Goal: Share content: Share content

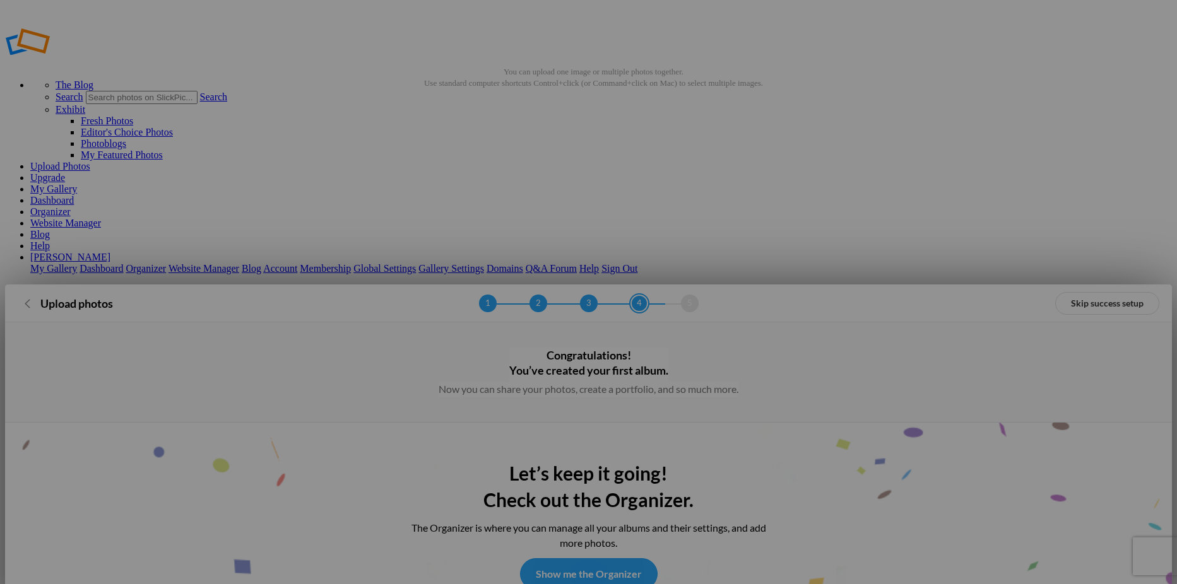
click at [593, 558] on link "Show me the Organizer" at bounding box center [589, 574] width 138 height 32
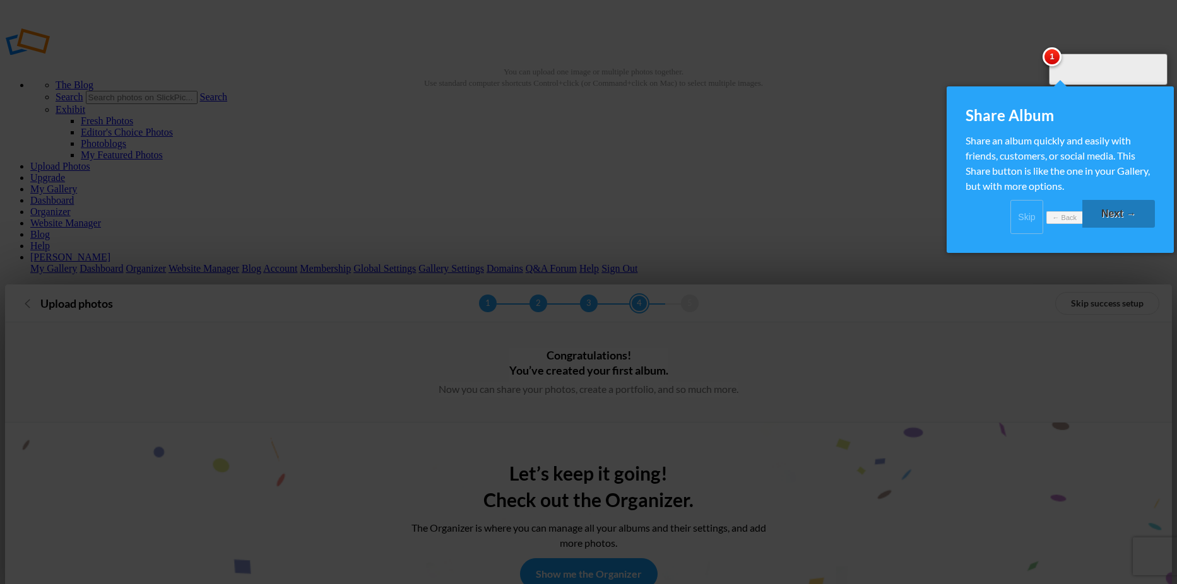
click at [1127, 225] on link "Next →" at bounding box center [1118, 214] width 73 height 28
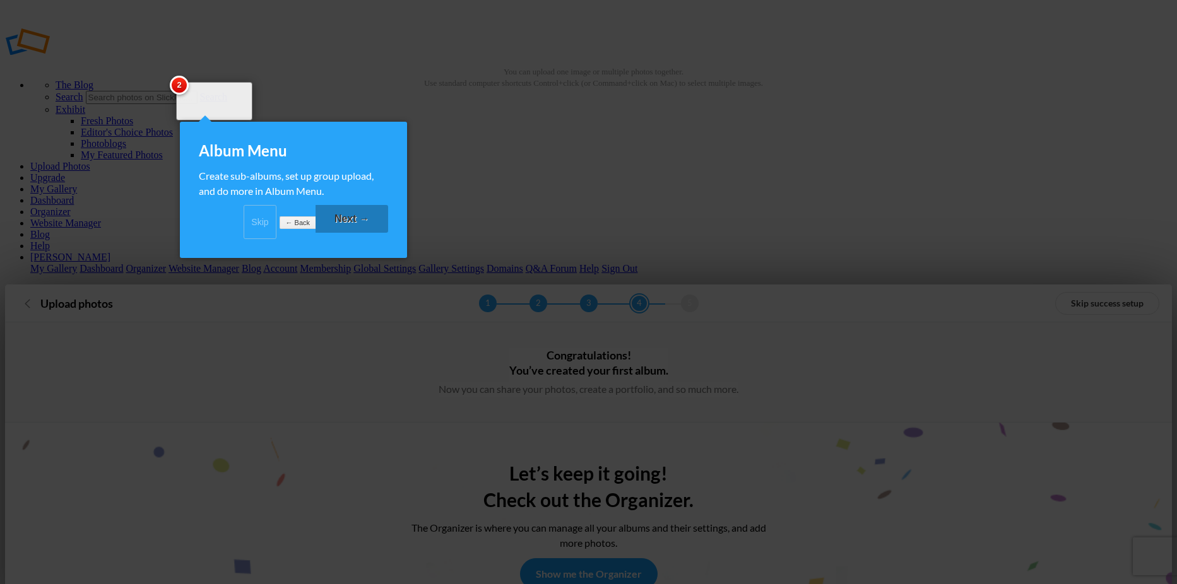
click at [369, 233] on link "Next →" at bounding box center [351, 219] width 73 height 28
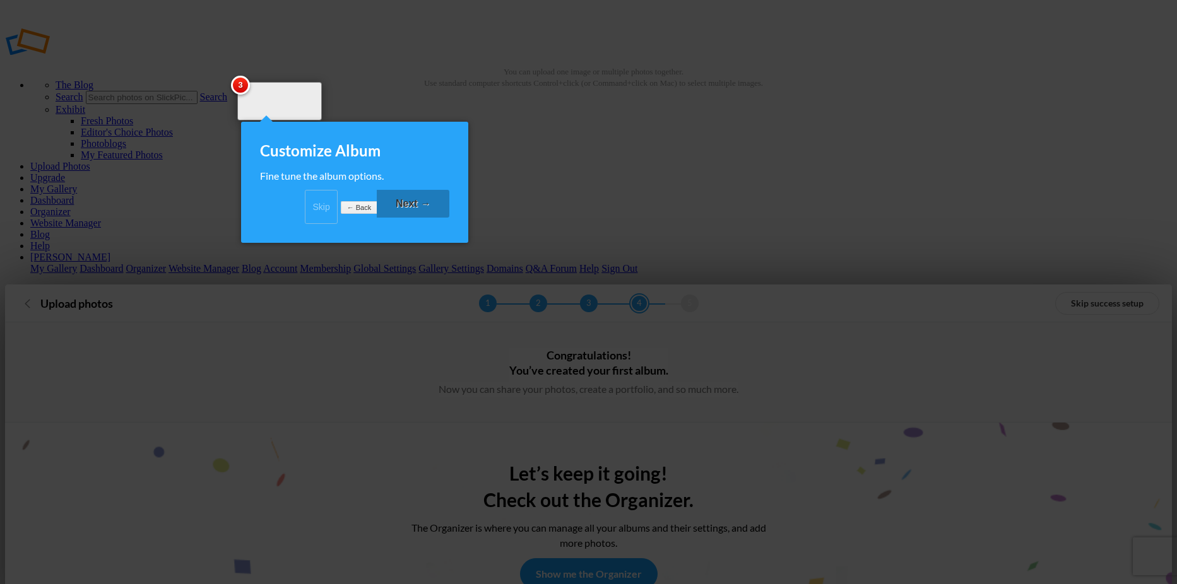
click at [428, 218] on link "Next →" at bounding box center [413, 204] width 73 height 28
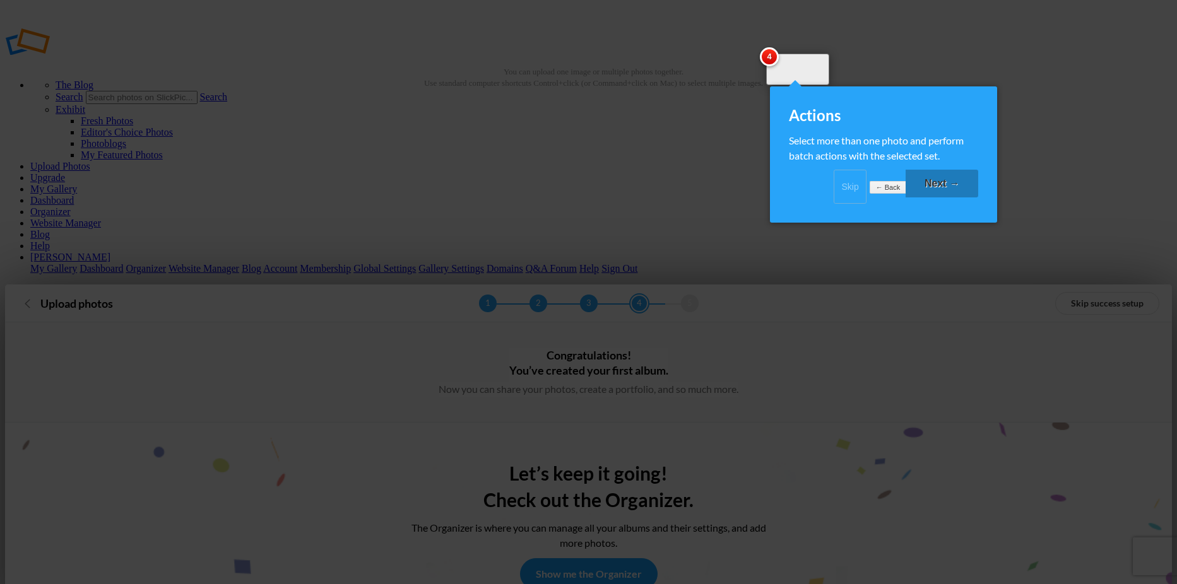
click at [833, 198] on link "Skip" at bounding box center [849, 187] width 33 height 34
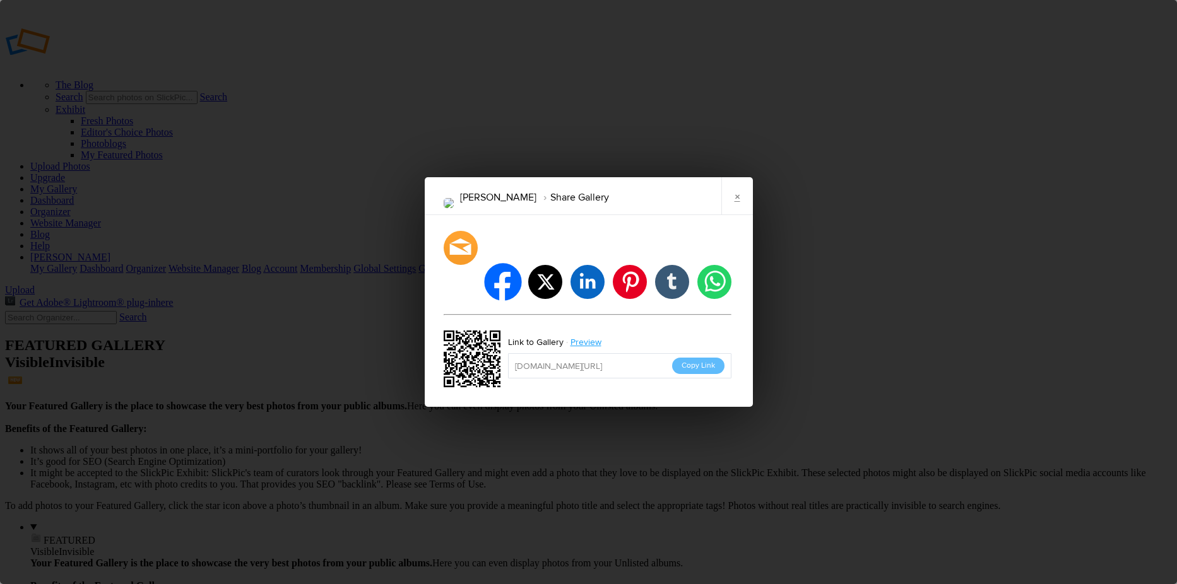
click at [510, 267] on li "facebook" at bounding box center [502, 281] width 37 height 37
click at [739, 214] on link "×" at bounding box center [737, 196] width 32 height 38
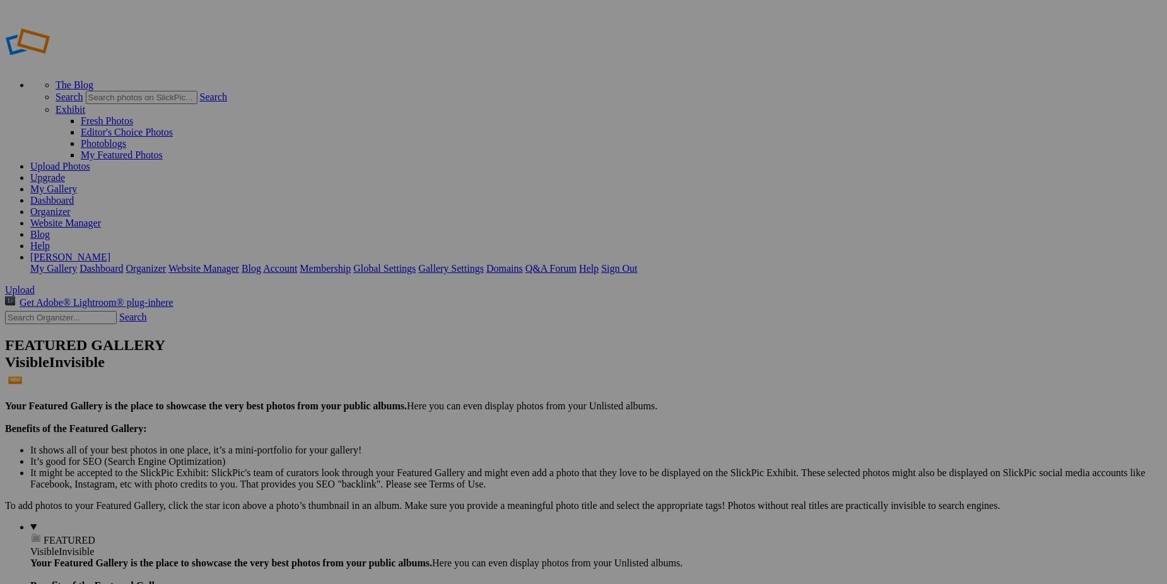
click at [77, 184] on link "My Gallery" at bounding box center [53, 189] width 47 height 11
